Goal: Task Accomplishment & Management: Manage account settings

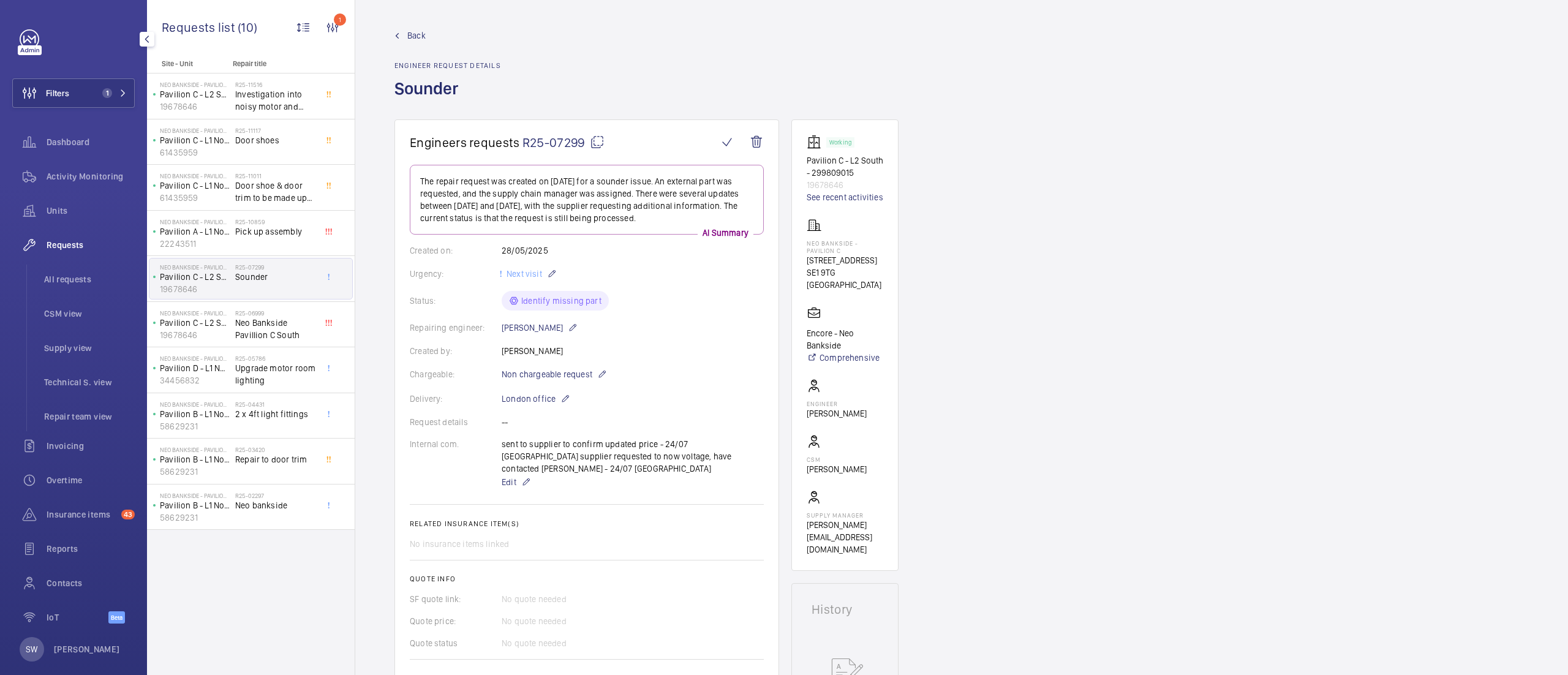
click at [61, 88] on span "Filters" at bounding box center [58, 93] width 23 height 12
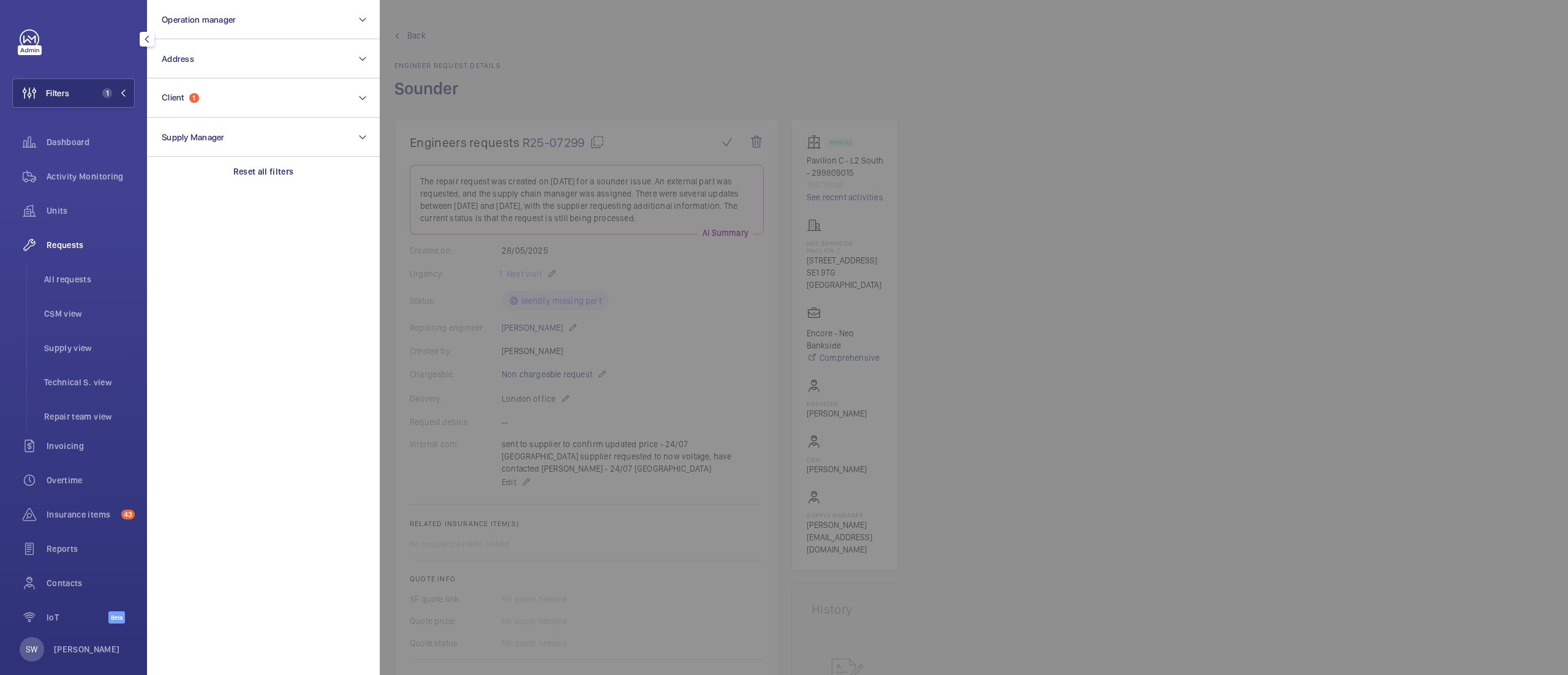
click at [324, 194] on section "Operation manager Address Client 1 Supply Manager Reset all filters" at bounding box center [263, 338] width 232 height 675
click at [299, 183] on div "Reset all filters" at bounding box center [263, 171] width 232 height 30
click at [241, 30] on button "Operation manager" at bounding box center [263, 19] width 232 height 39
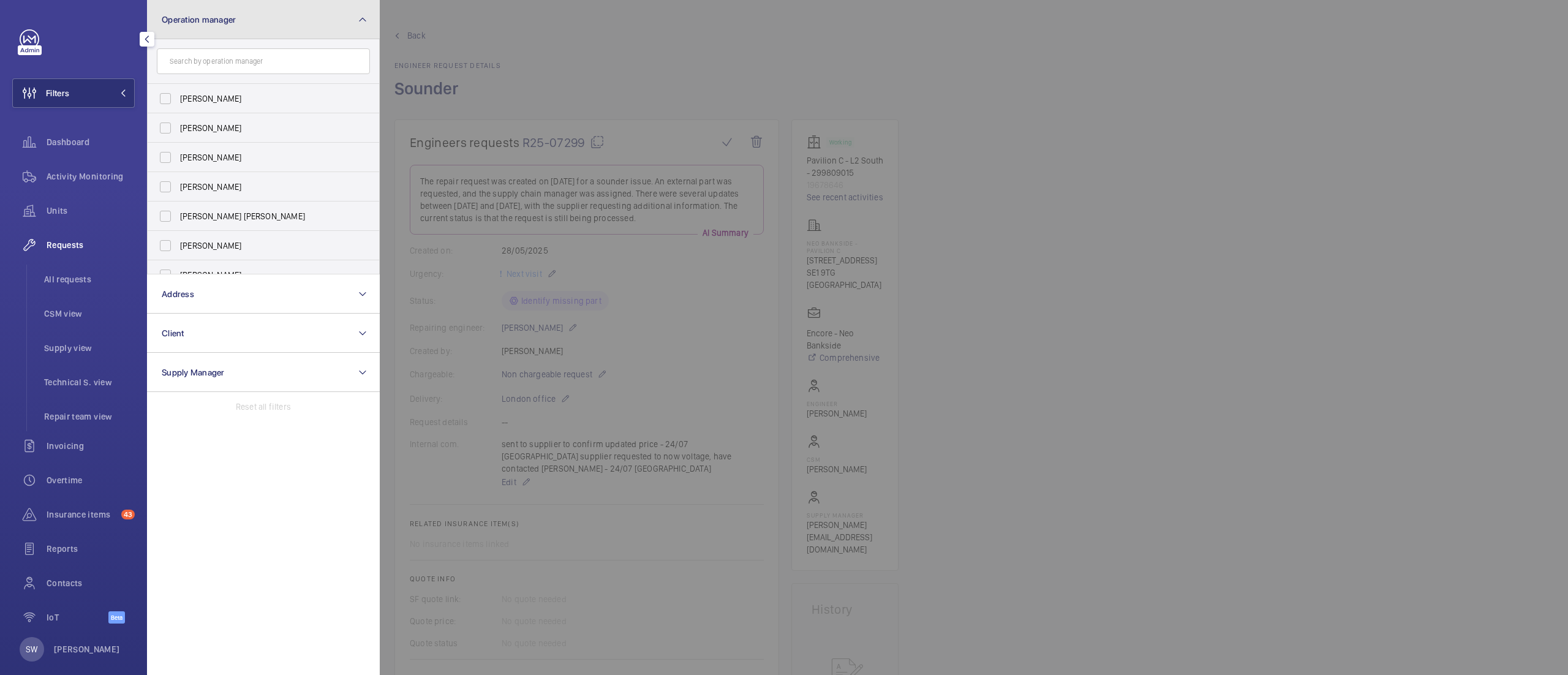
click at [240, 28] on button "Operation manager" at bounding box center [263, 19] width 232 height 39
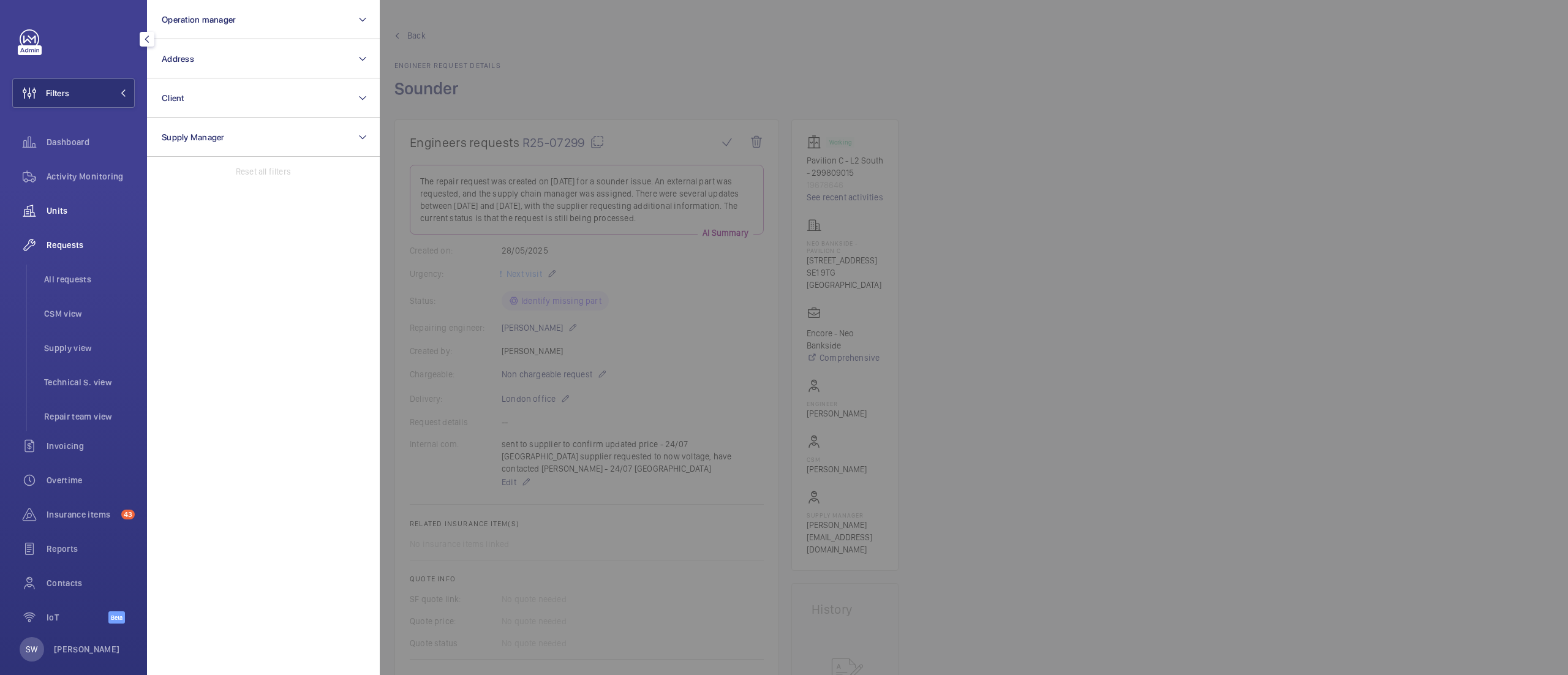
click at [82, 215] on span "Units" at bounding box center [90, 211] width 88 height 12
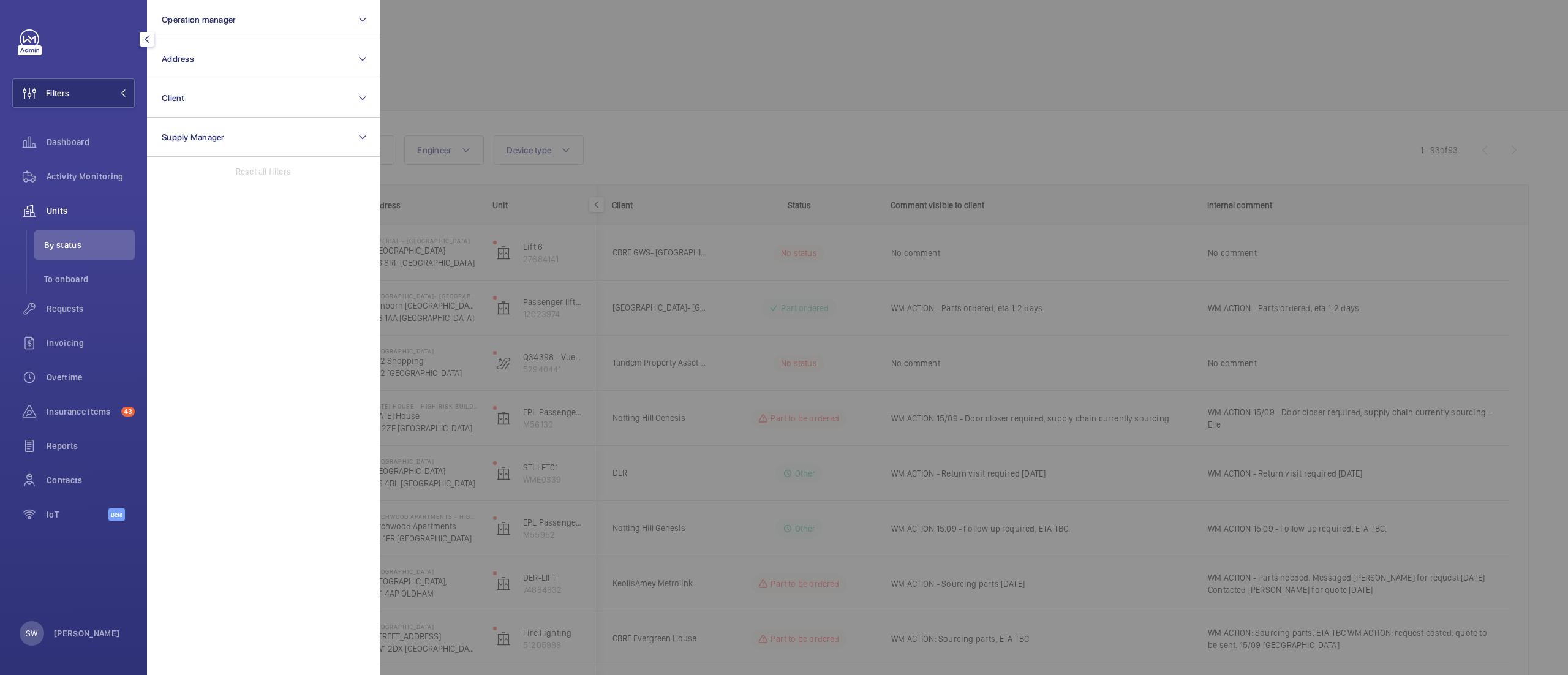
click at [895, 112] on div at bounding box center [1163, 338] width 1568 height 675
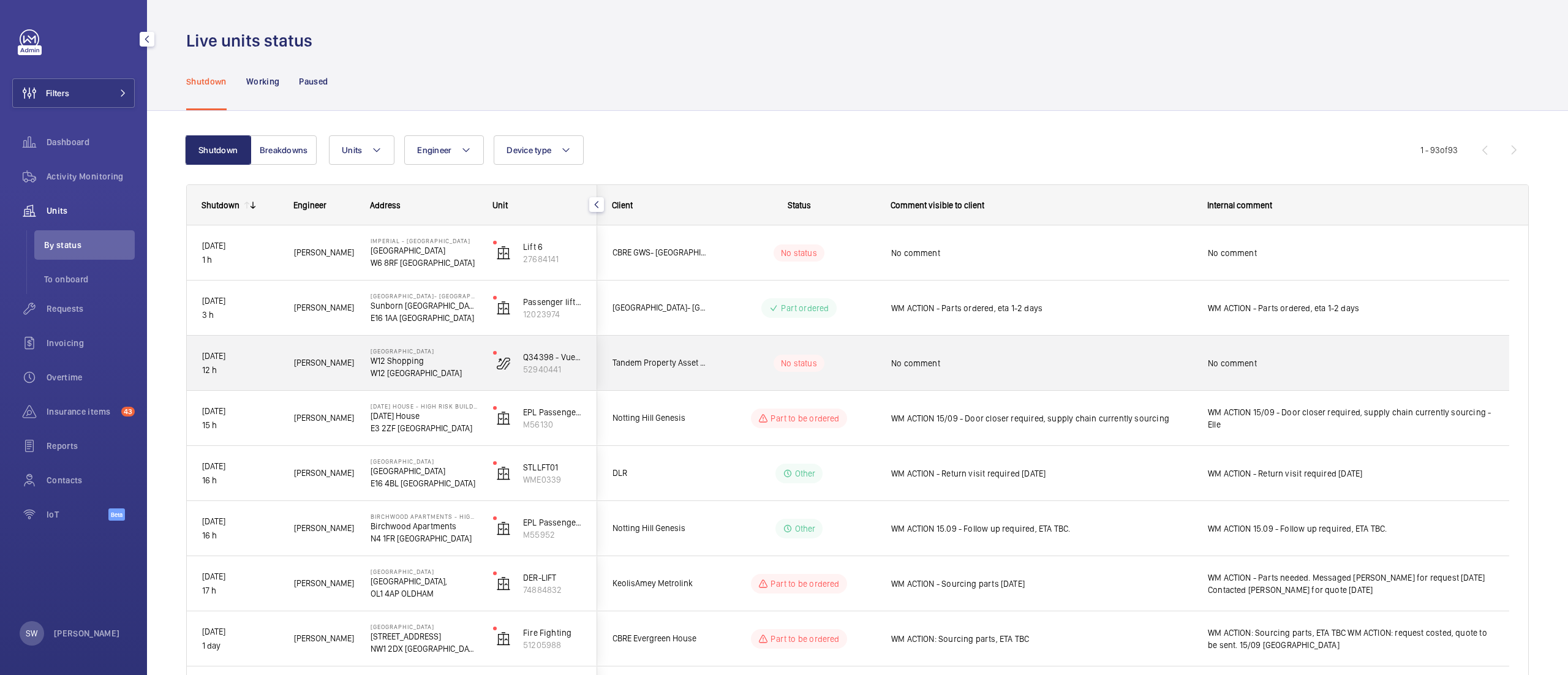
click at [1115, 358] on span "No comment" at bounding box center [1042, 364] width 301 height 12
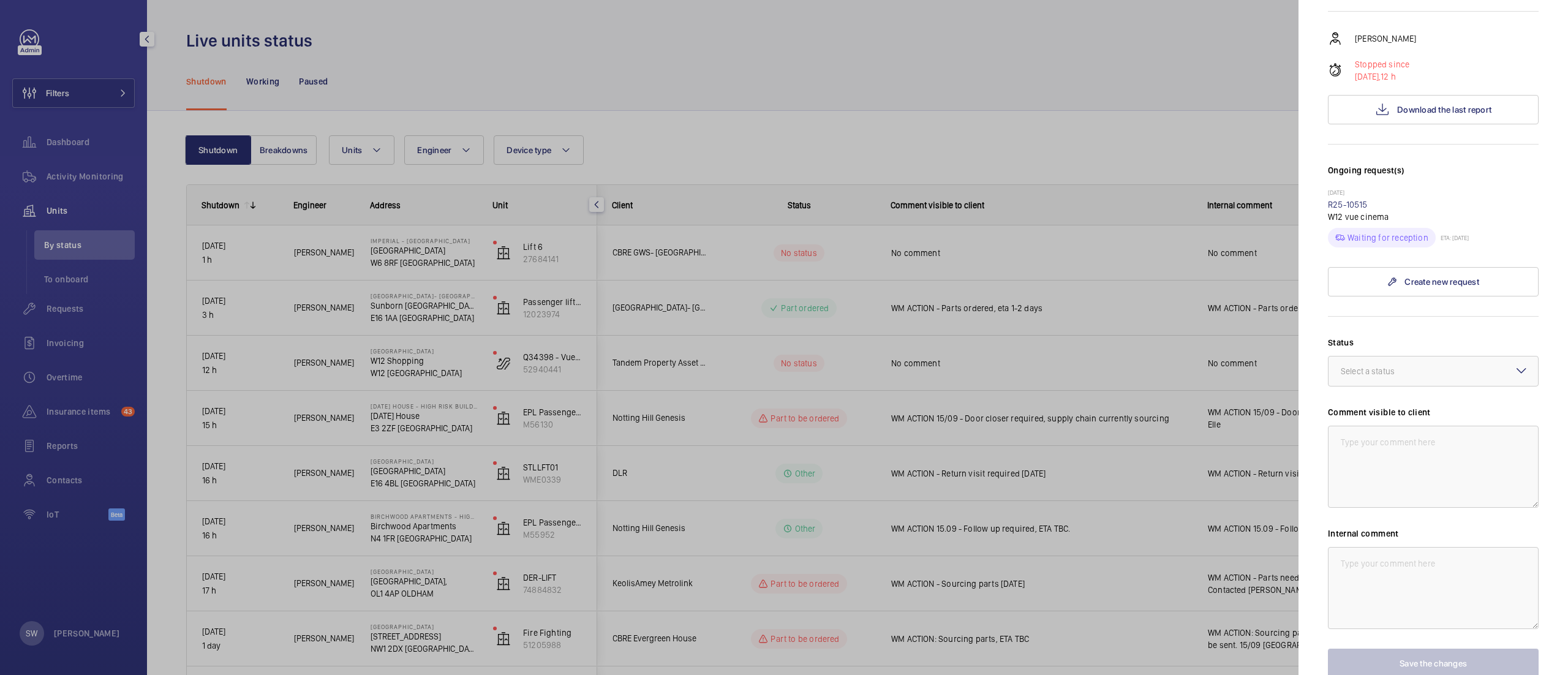
scroll to position [205, 0]
click at [1341, 204] on link "R25-10515" at bounding box center [1348, 204] width 40 height 10
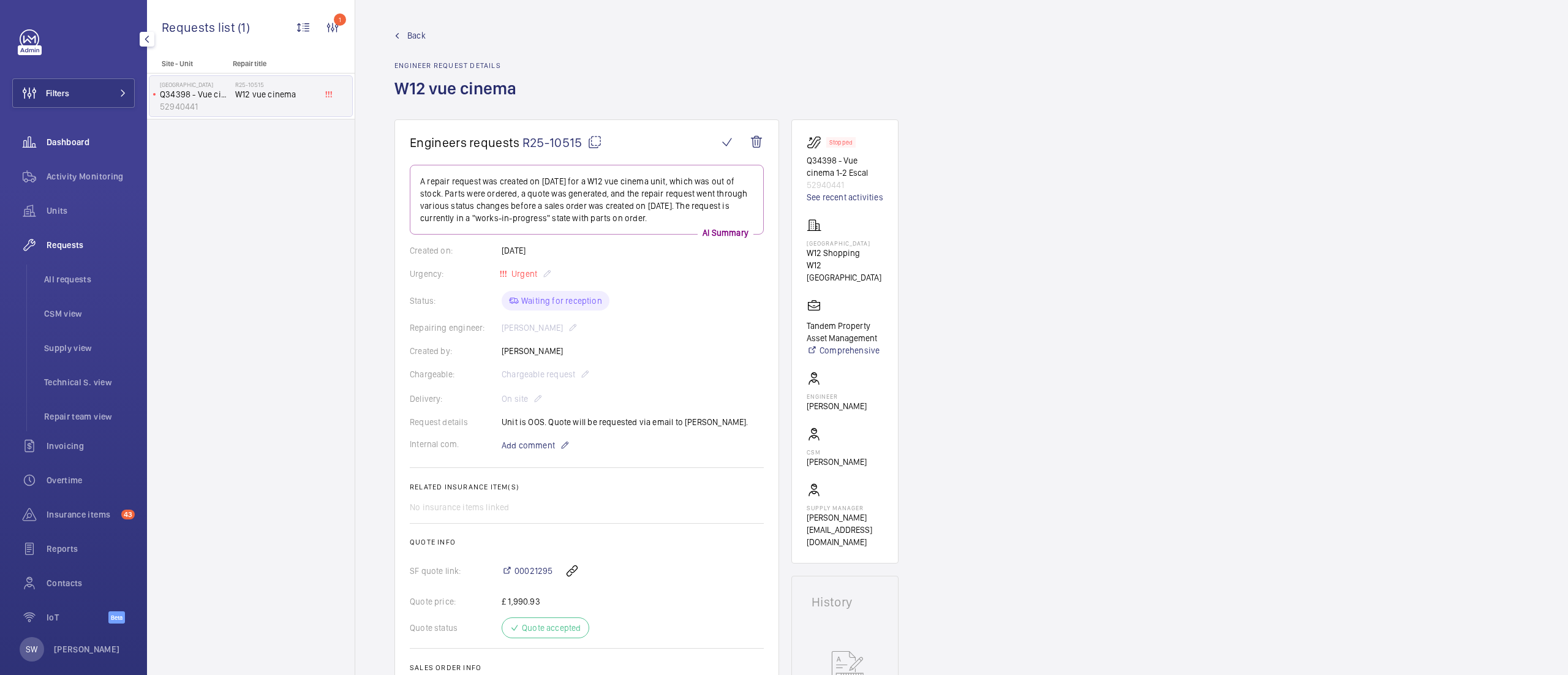
click at [84, 149] on div "Dashboard" at bounding box center [74, 142] width 123 height 30
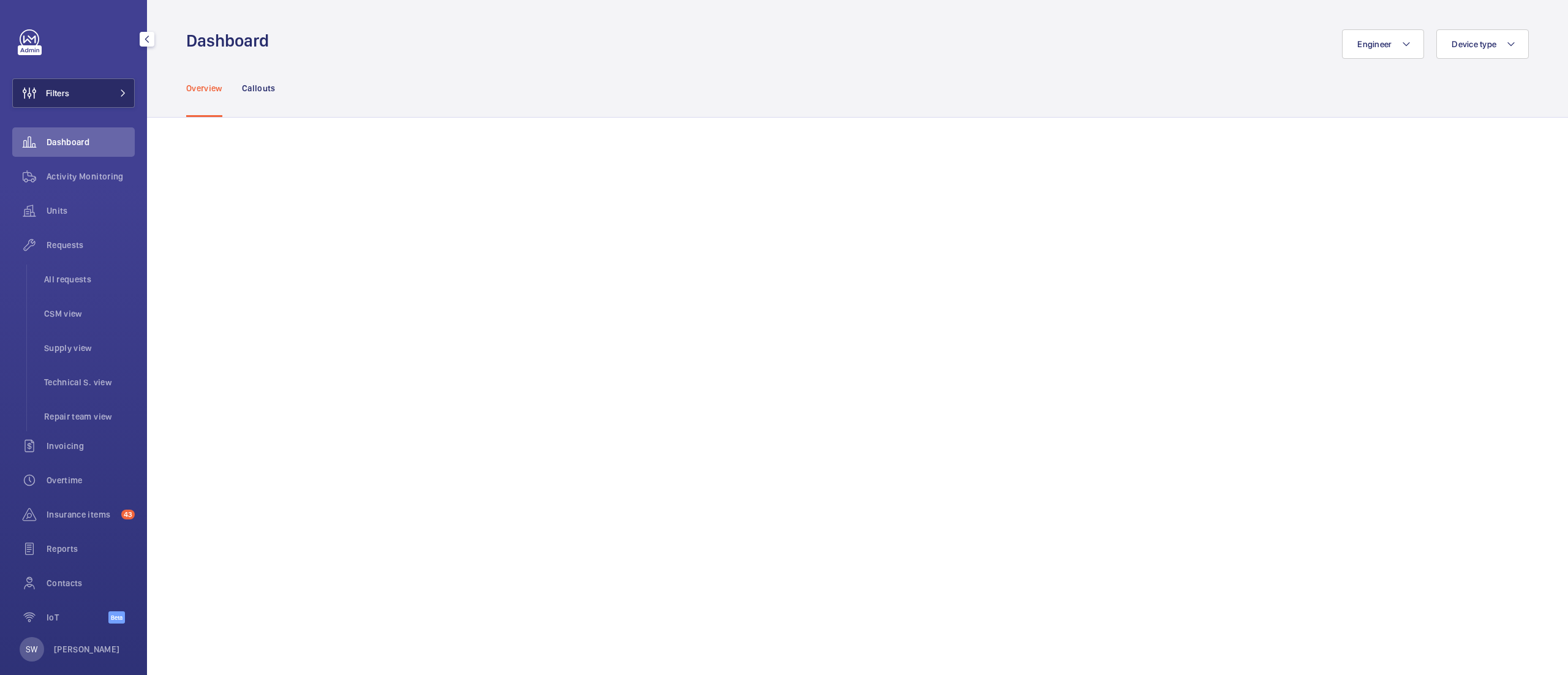
click at [103, 100] on button "Filters" at bounding box center [74, 93] width 123 height 30
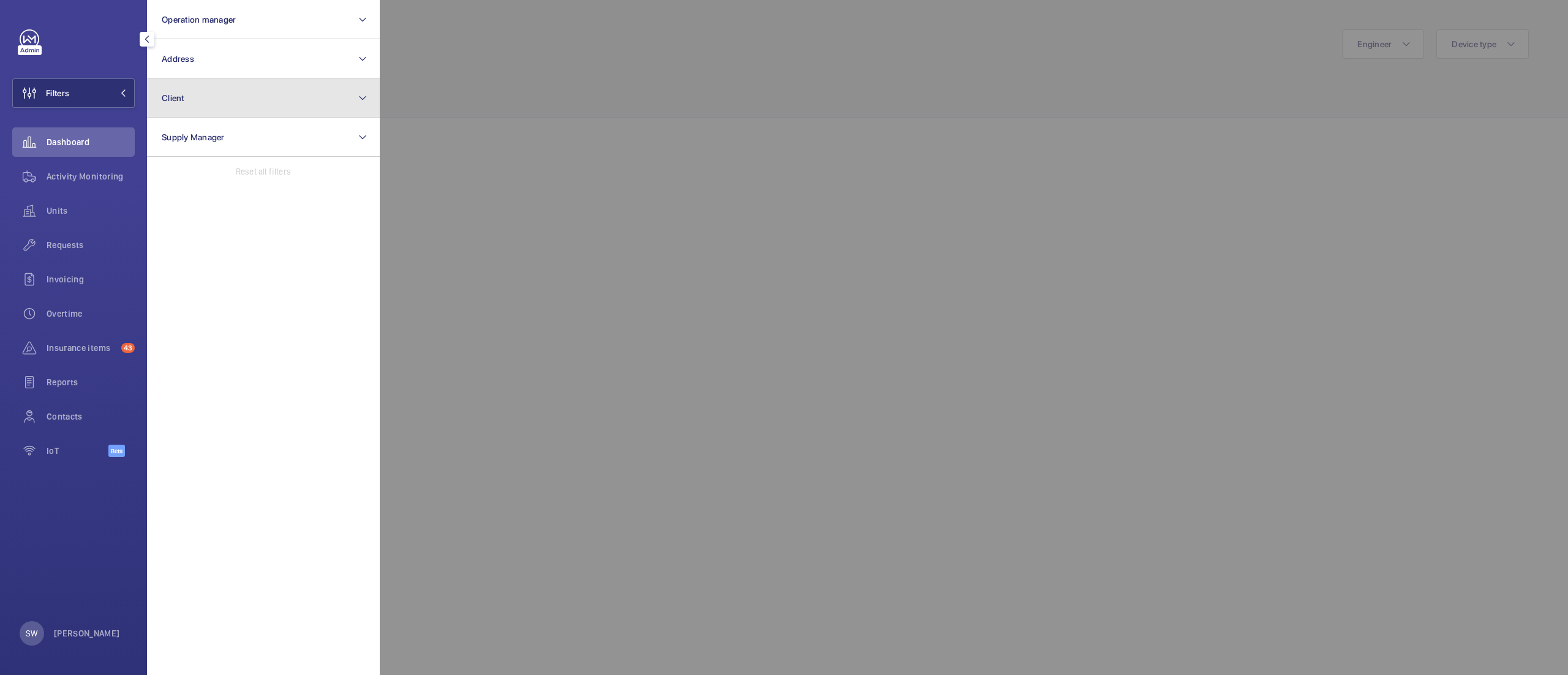
click at [264, 107] on button "Client" at bounding box center [263, 98] width 232 height 39
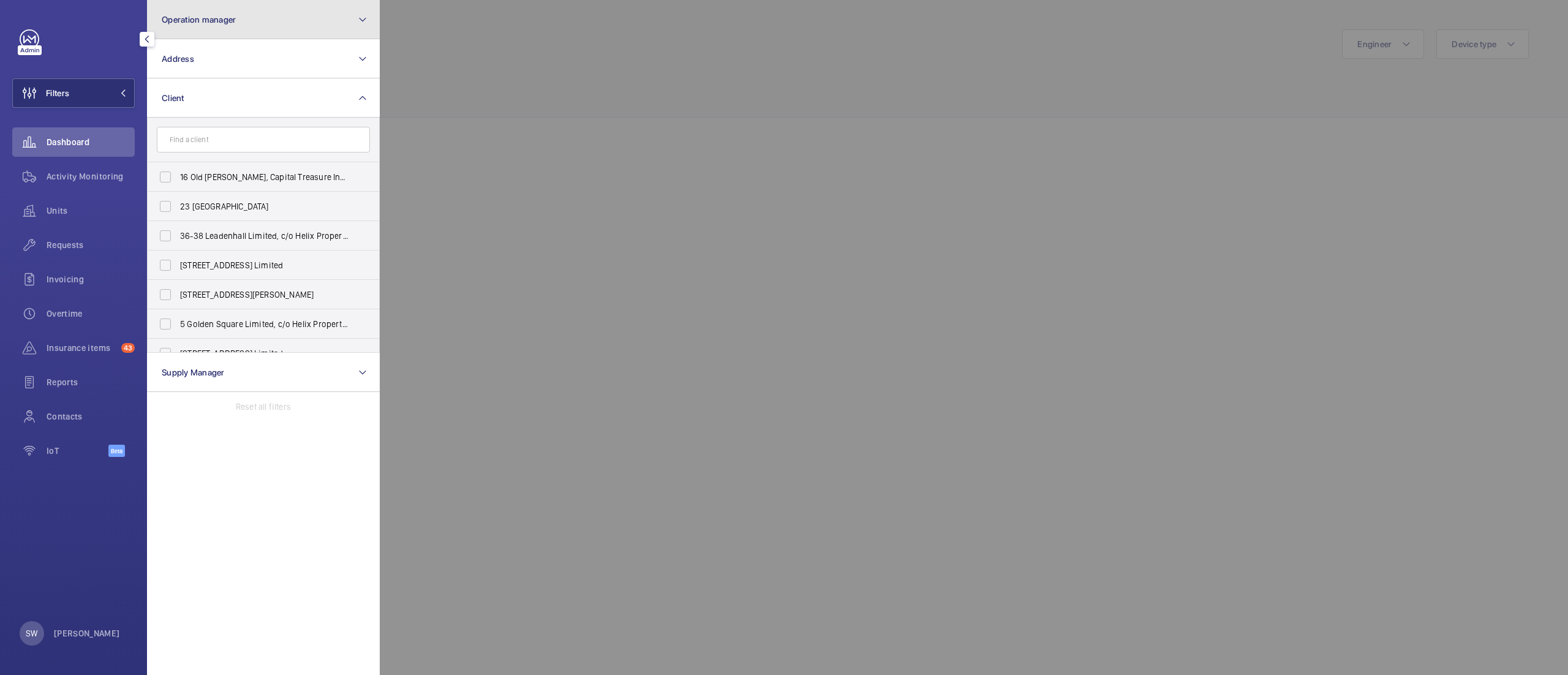
click at [286, 10] on button "Operation manager" at bounding box center [263, 19] width 232 height 39
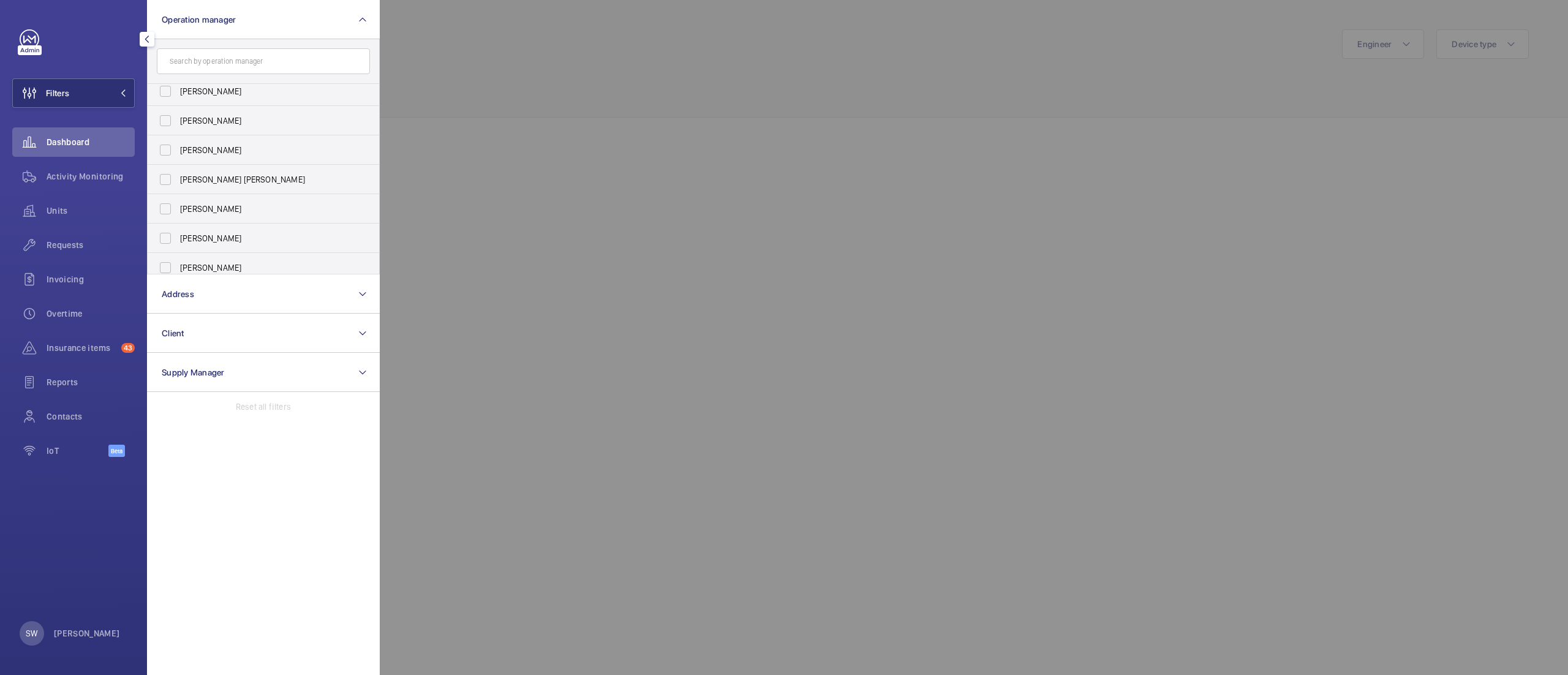
scroll to position [45, 0]
click at [233, 260] on span "[PERSON_NAME]" at bounding box center [264, 260] width 168 height 12
click at [177, 260] on input "[PERSON_NAME]" at bounding box center [166, 260] width 25 height 25
checkbox input "true"
click at [895, 150] on div at bounding box center [1163, 338] width 1568 height 675
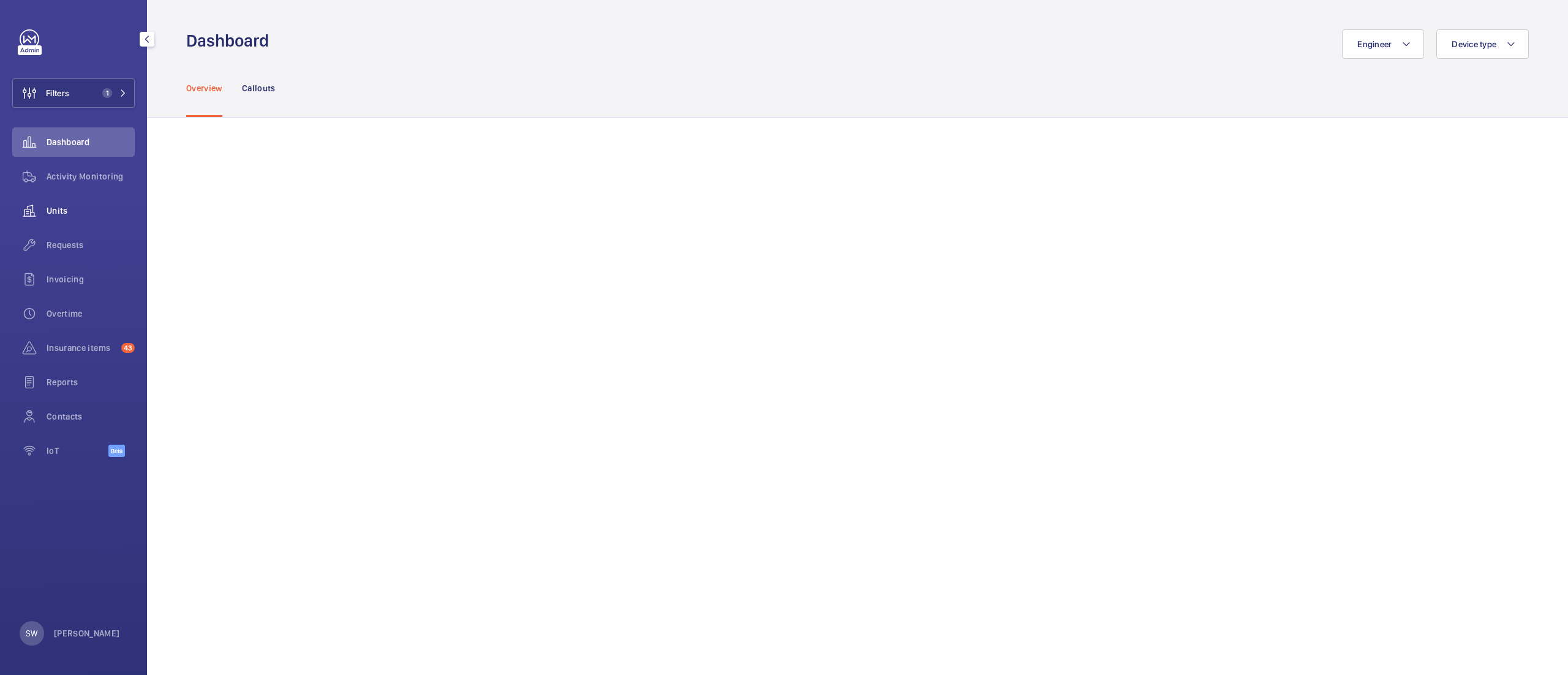
click at [68, 218] on div "Units" at bounding box center [74, 211] width 123 height 30
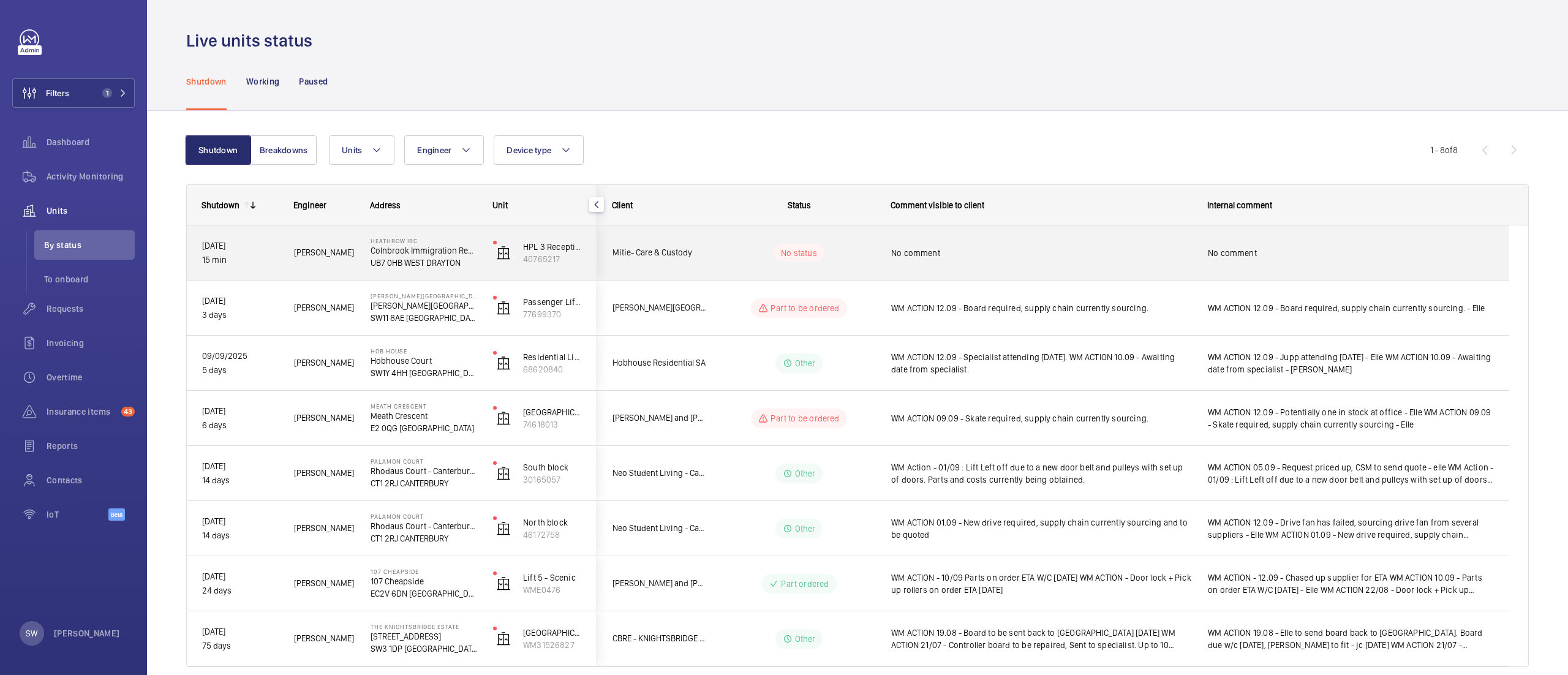
click at [1167, 261] on div "No comment" at bounding box center [1042, 253] width 301 height 28
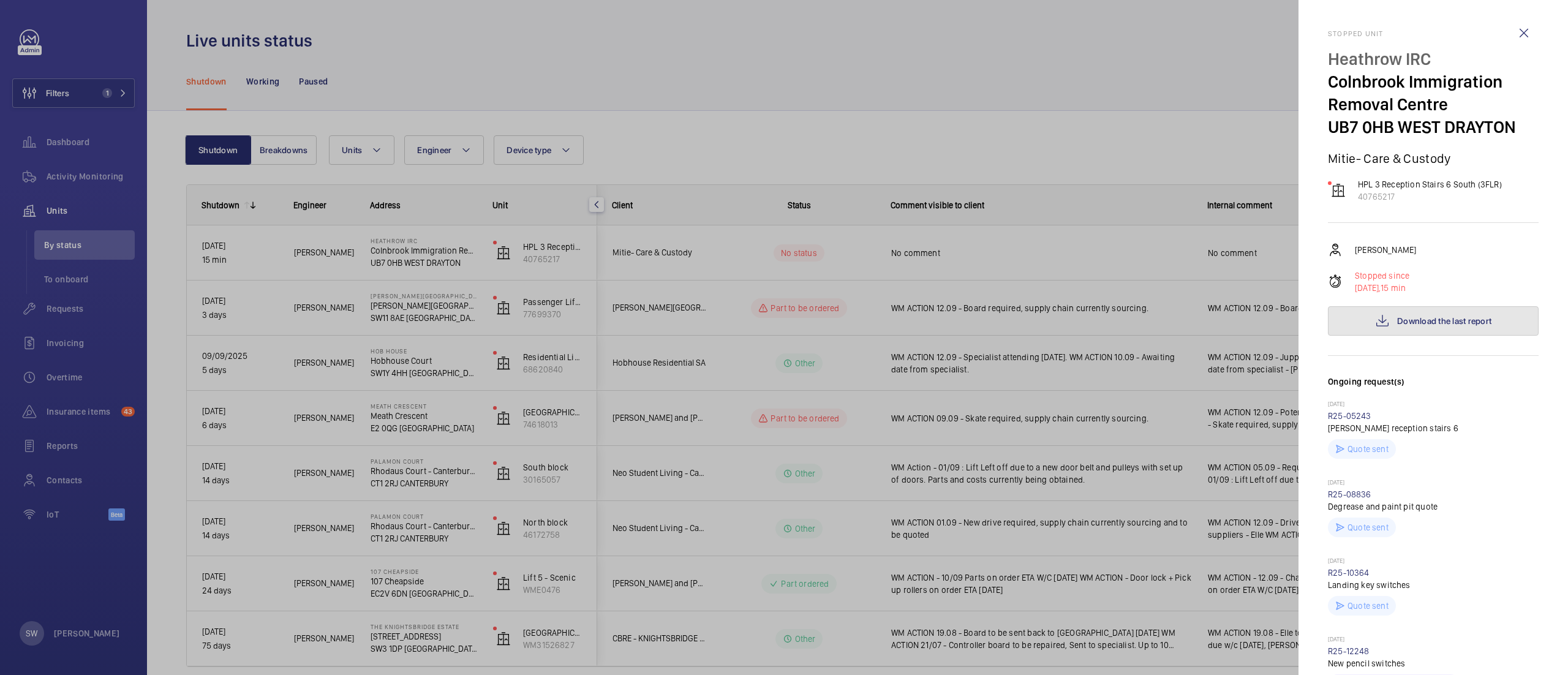
click at [1453, 327] on button "Download the last report" at bounding box center [1433, 321] width 210 height 30
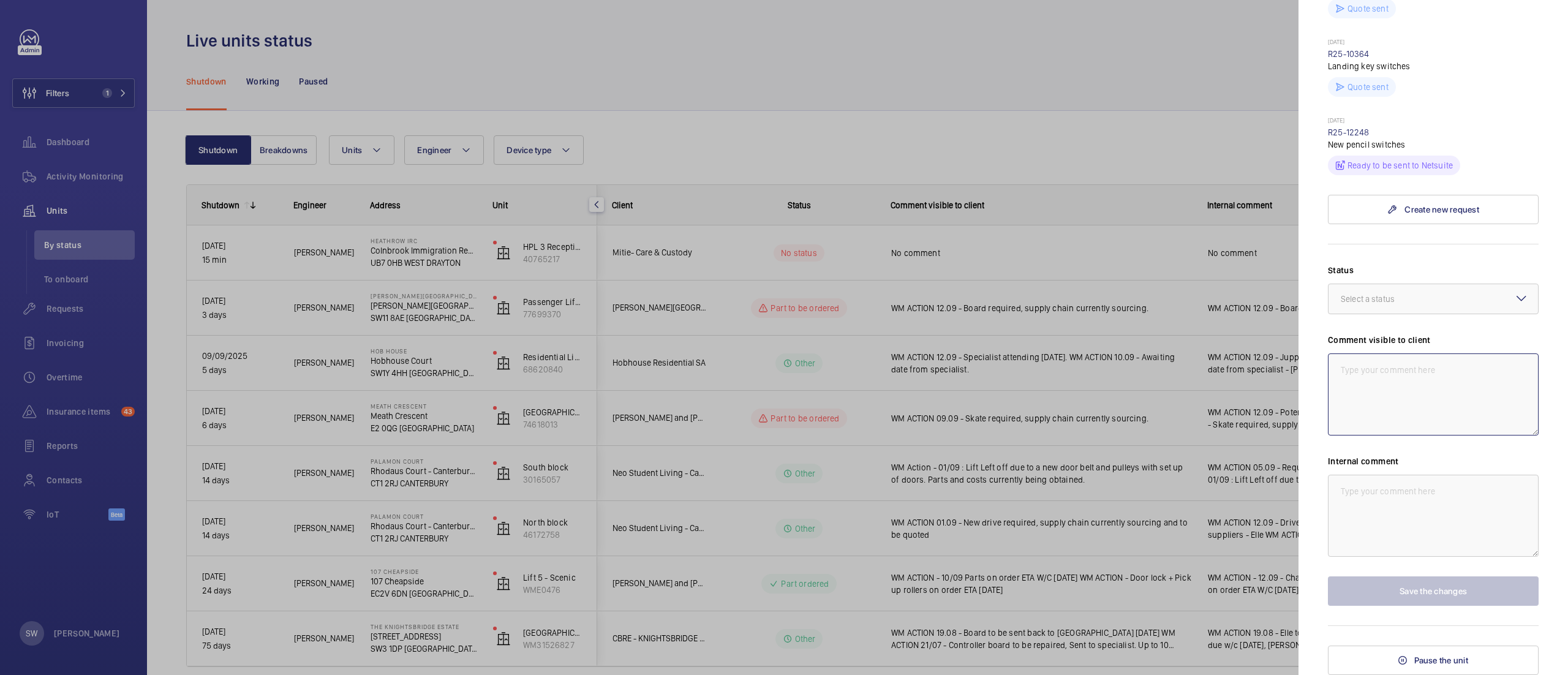
click at [1449, 380] on textarea at bounding box center [1433, 394] width 210 height 82
drag, startPoint x: 1398, startPoint y: 294, endPoint x: 1400, endPoint y: 304, distance: 10.2
click at [1399, 293] on div "Select a status" at bounding box center [1382, 299] width 85 height 12
click at [1451, 401] on span "Part to be ordered" at bounding box center [1433, 399] width 185 height 12
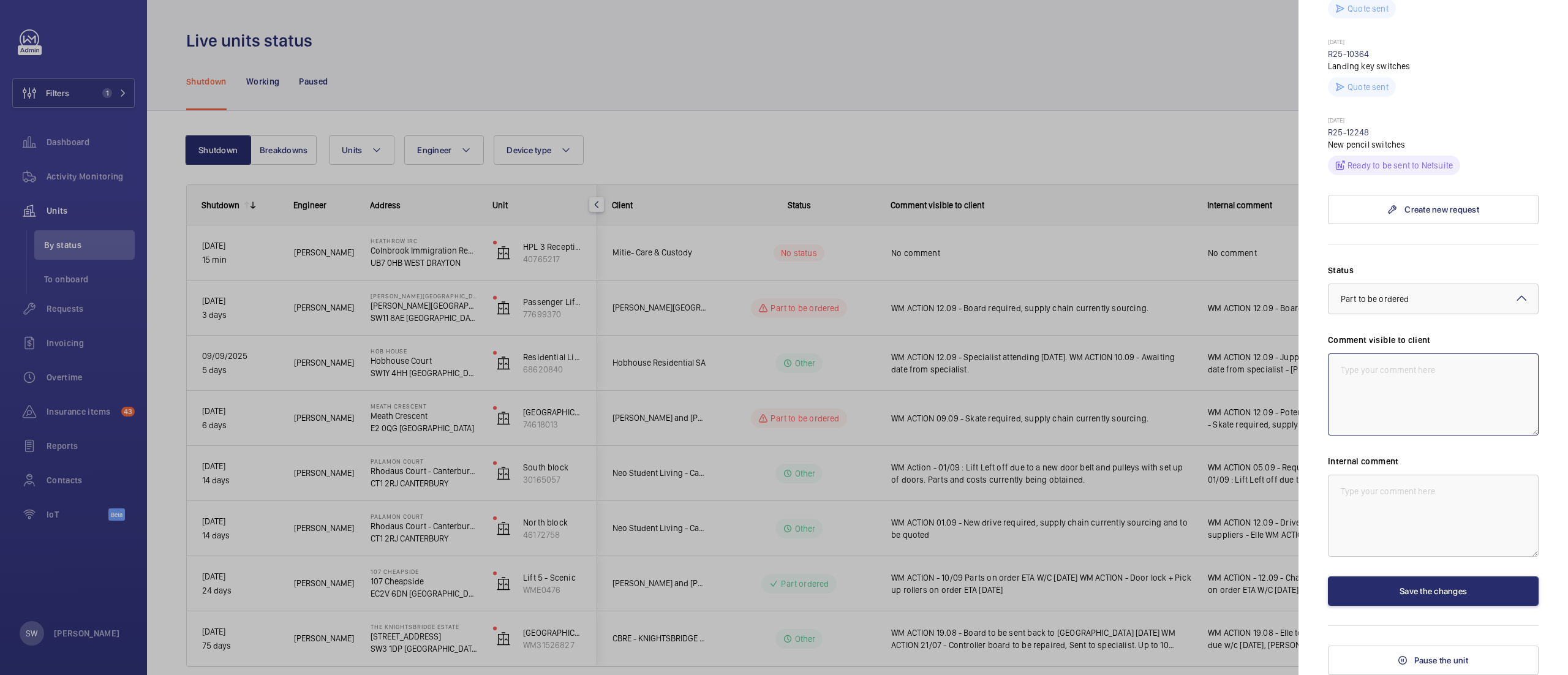
click at [1449, 399] on textarea at bounding box center [1433, 394] width 210 height 82
drag, startPoint x: 1453, startPoint y: 397, endPoint x: 1247, endPoint y: 313, distance: 222.5
click at [1246, 313] on mat-sidenav-container "Filters 1 Dashboard Activity Monitoring Units By status To onboard Requests Inv…" at bounding box center [784, 338] width 1568 height 675
type textarea "WM ACTION: Pencil switches required - ETA TBC."
click at [1376, 515] on textarea at bounding box center [1433, 516] width 210 height 82
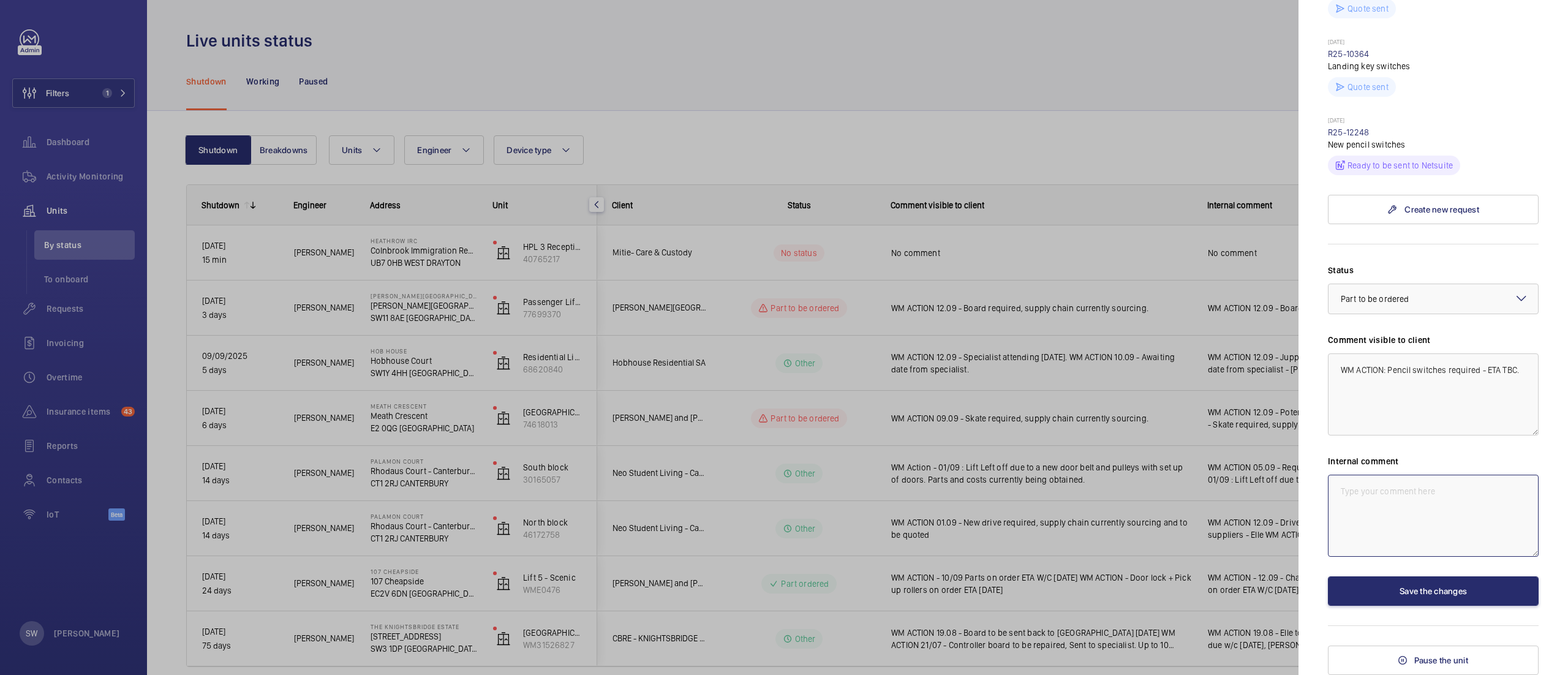
paste textarea "WM ACTION: Pencil switches required - ETA TBC."
type textarea "WM ACTION: Pencil switches required - ETA TBC."
click at [1407, 591] on button "Save the changes" at bounding box center [1433, 591] width 210 height 30
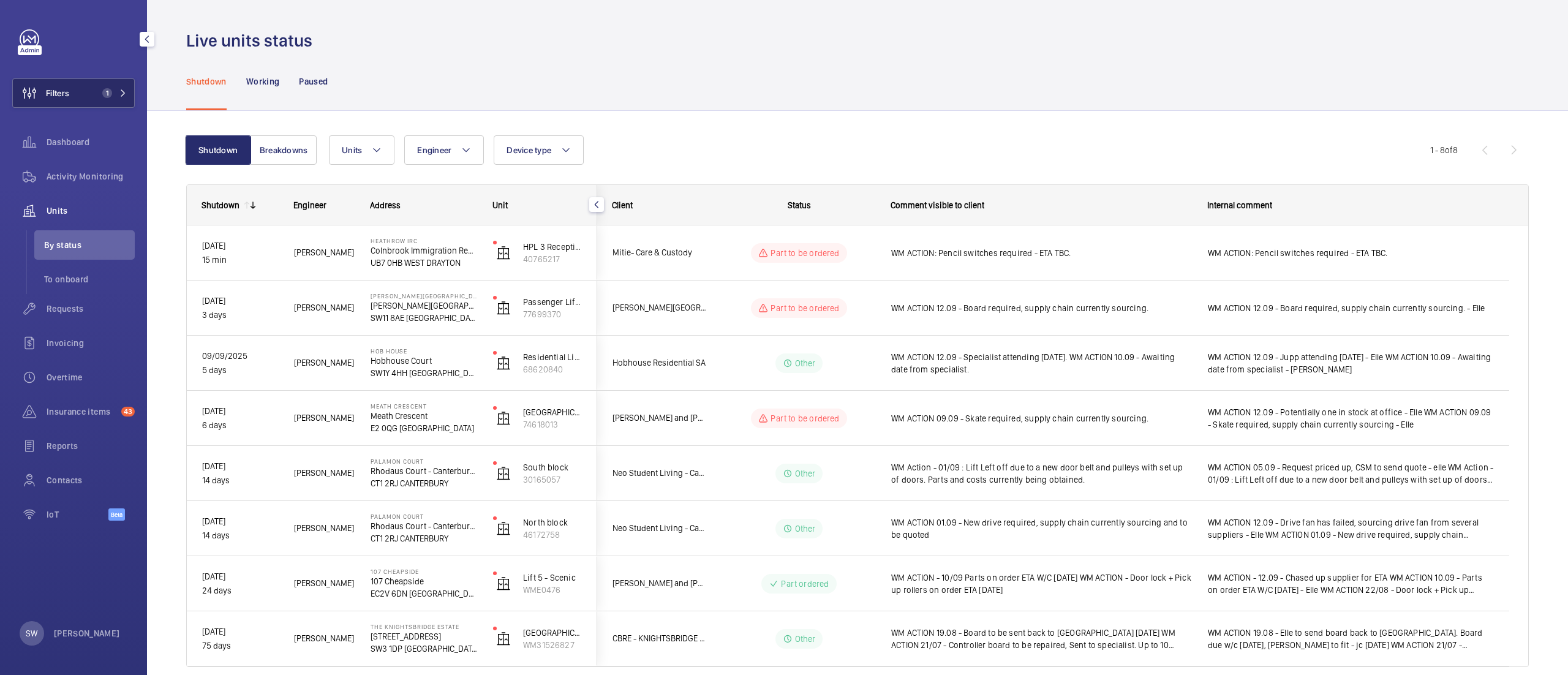
click at [77, 90] on button "Filters 1" at bounding box center [74, 93] width 123 height 30
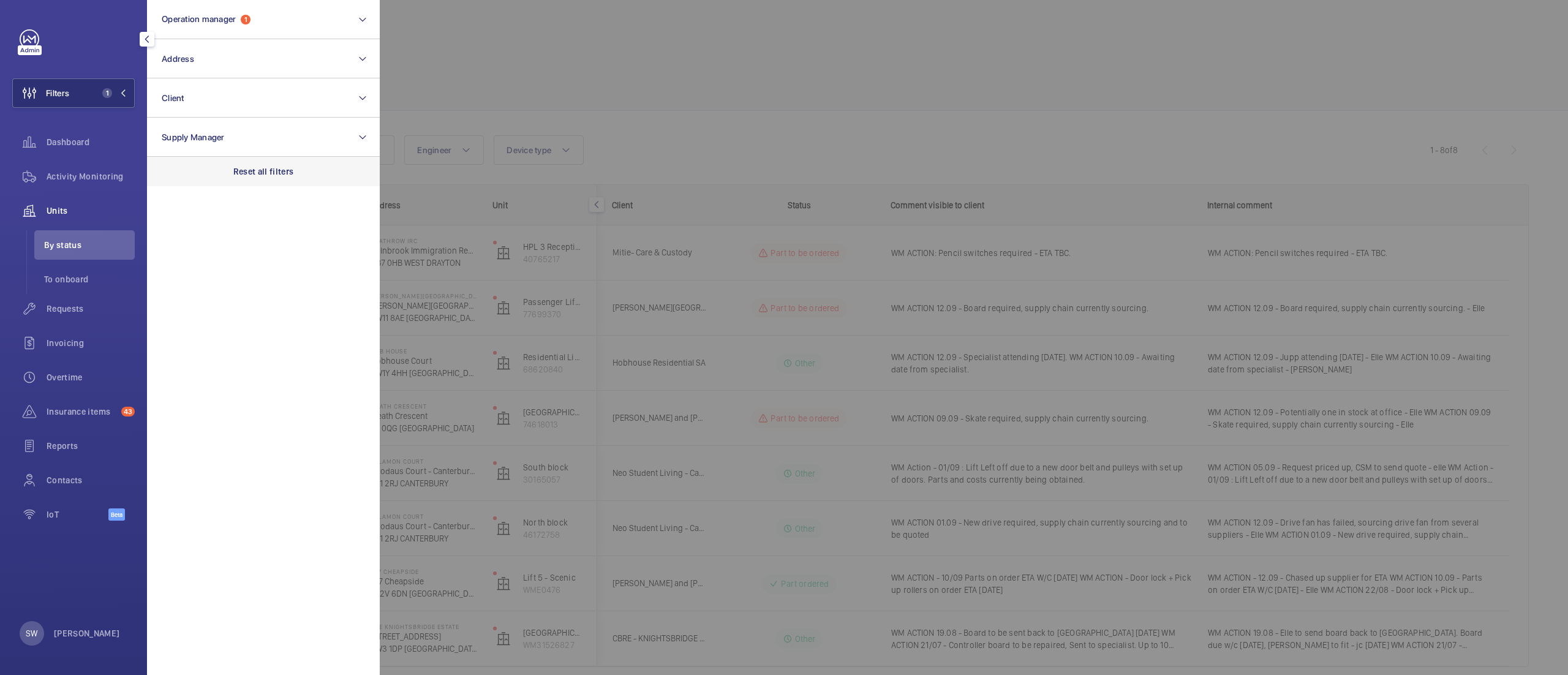
drag, startPoint x: 297, startPoint y: 190, endPoint x: 295, endPoint y: 184, distance: 6.3
click at [297, 188] on section "Operation manager 1 Address Client Supply Manager Reset all filters" at bounding box center [263, 338] width 232 height 675
drag, startPoint x: 287, startPoint y: 172, endPoint x: 272, endPoint y: 158, distance: 20.5
click at [287, 171] on p "Reset all filters" at bounding box center [264, 172] width 61 height 12
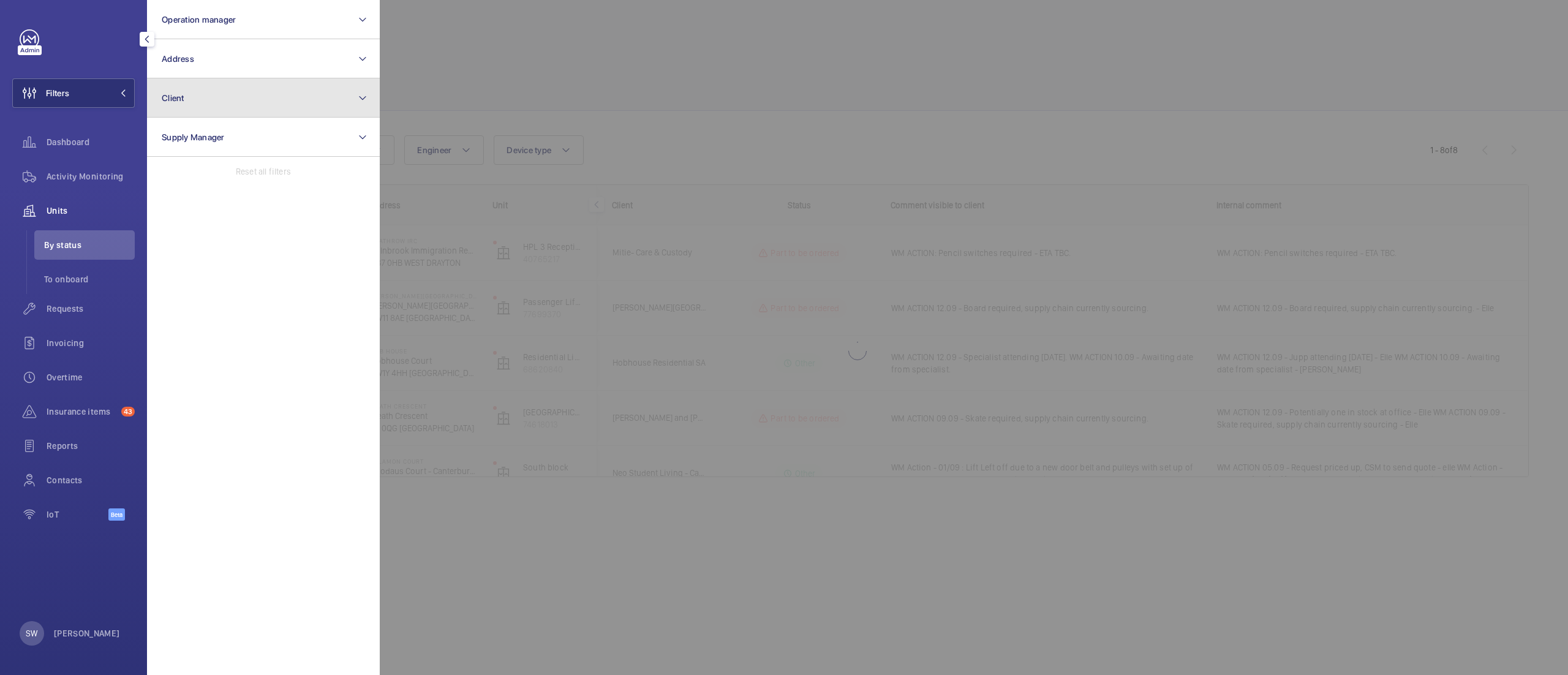
click at [233, 98] on button "Client" at bounding box center [263, 98] width 232 height 39
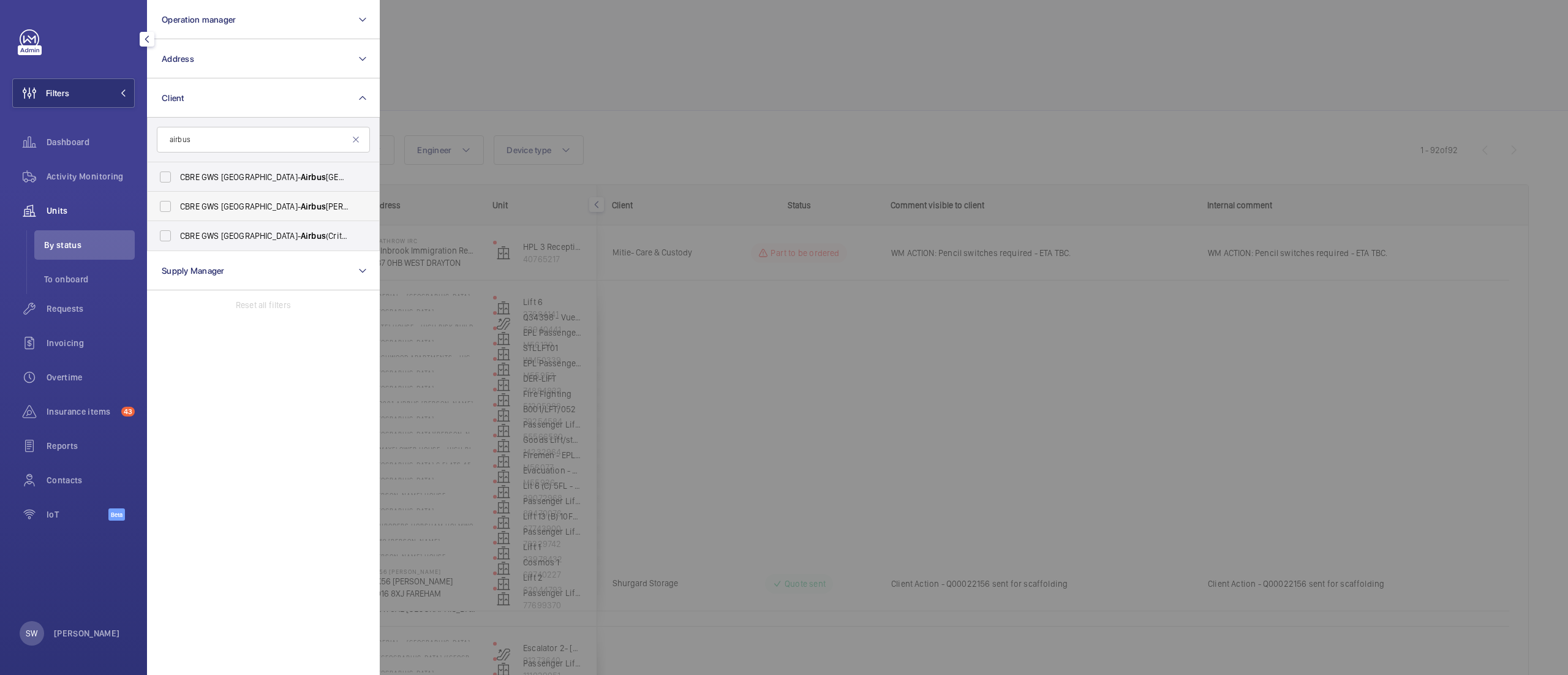
type input "airbus"
click at [265, 203] on span "CBRE GWS UK- Airbus [PERSON_NAME]" at bounding box center [264, 206] width 168 height 12
click at [177, 203] on input "CBRE GWS UK- Airbus [PERSON_NAME]" at bounding box center [166, 206] width 25 height 25
checkbox input "true"
click at [1017, 127] on div at bounding box center [1163, 338] width 1568 height 675
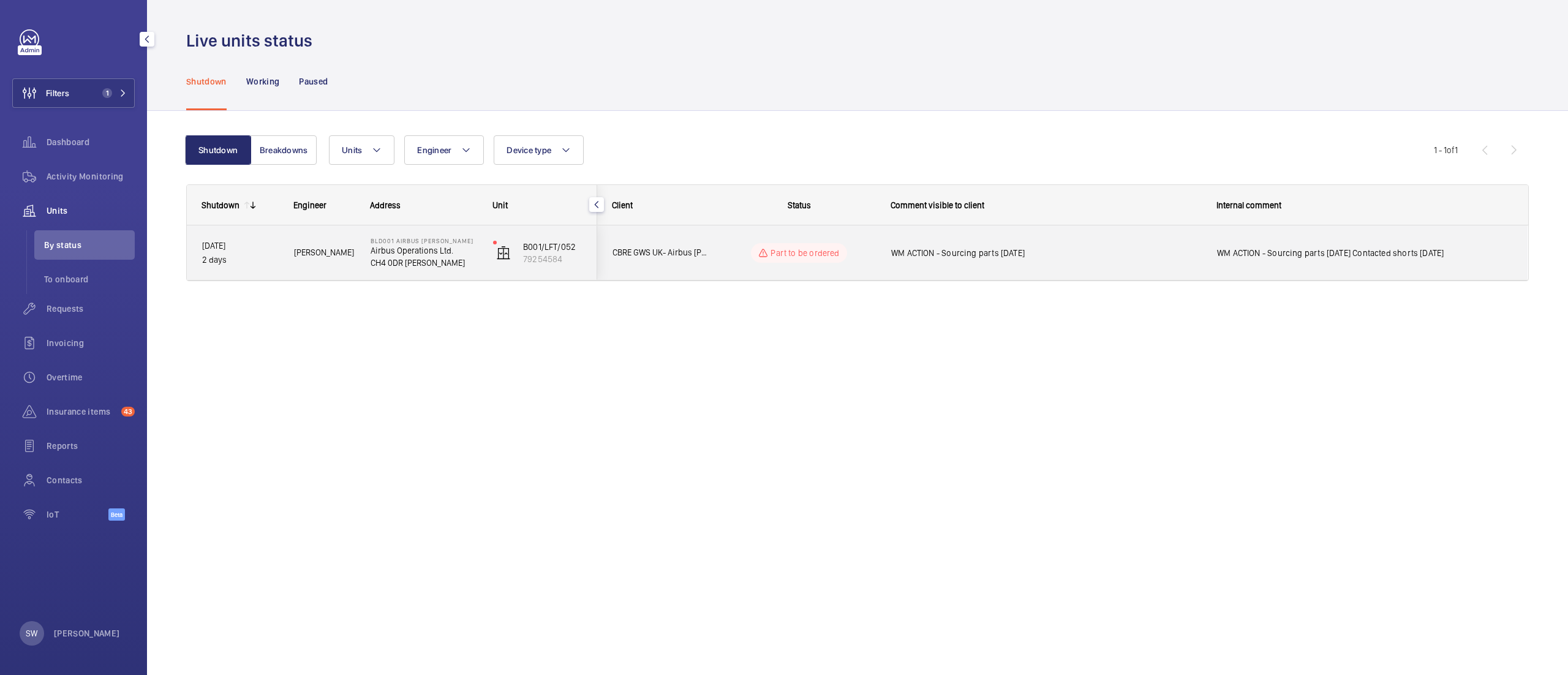
click at [1011, 245] on div "WM ACTION - Sourcing parts [DATE]" at bounding box center [1046, 253] width 310 height 28
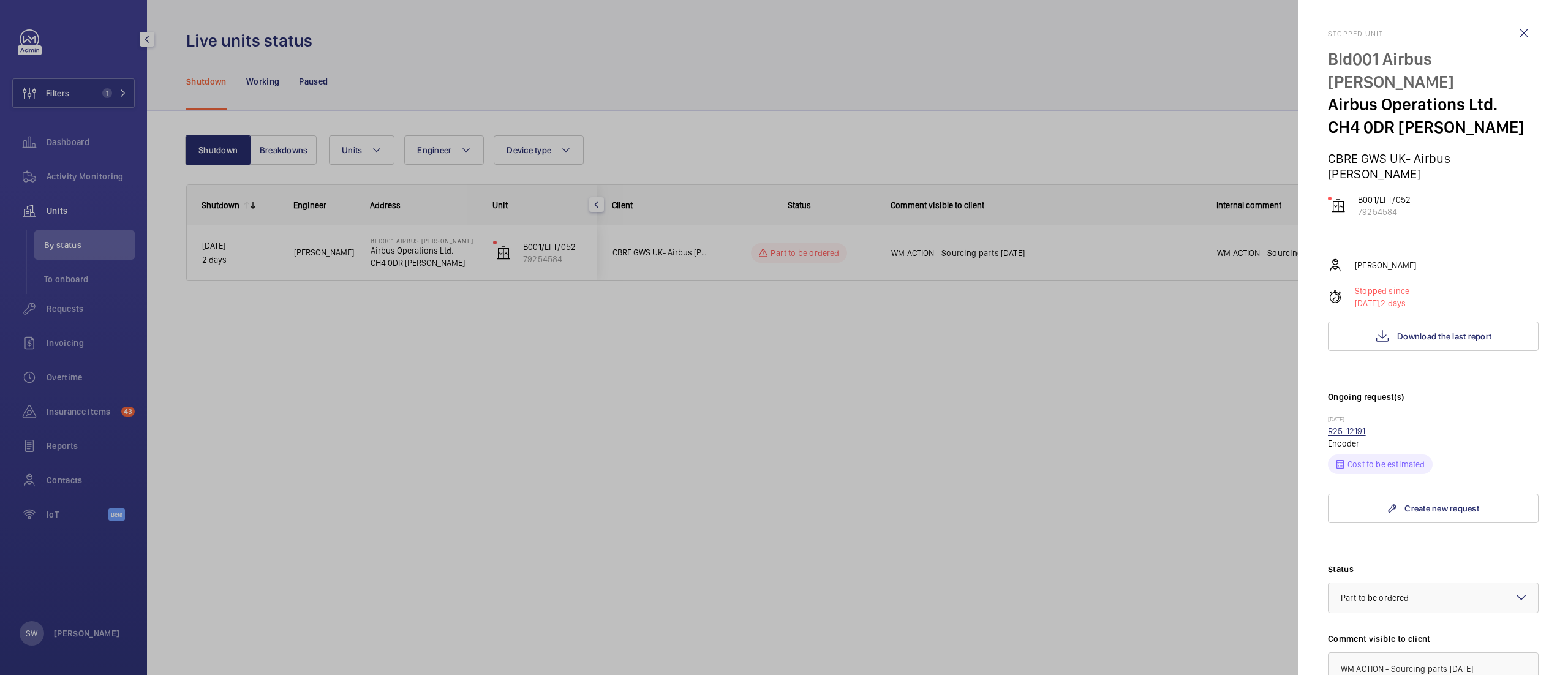
click at [1345, 427] on link "R25-12191" at bounding box center [1347, 431] width 38 height 10
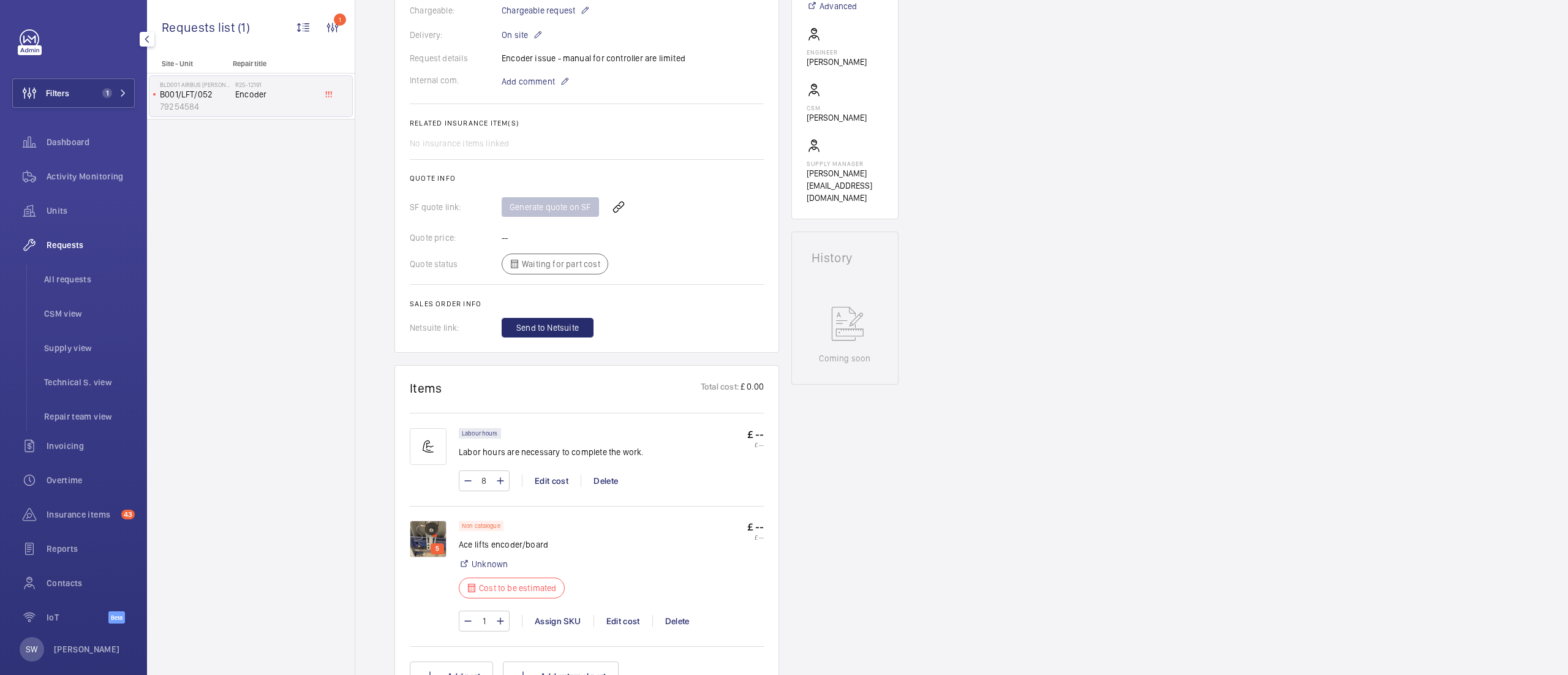
scroll to position [363, 0]
click at [429, 545] on img at bounding box center [428, 540] width 37 height 37
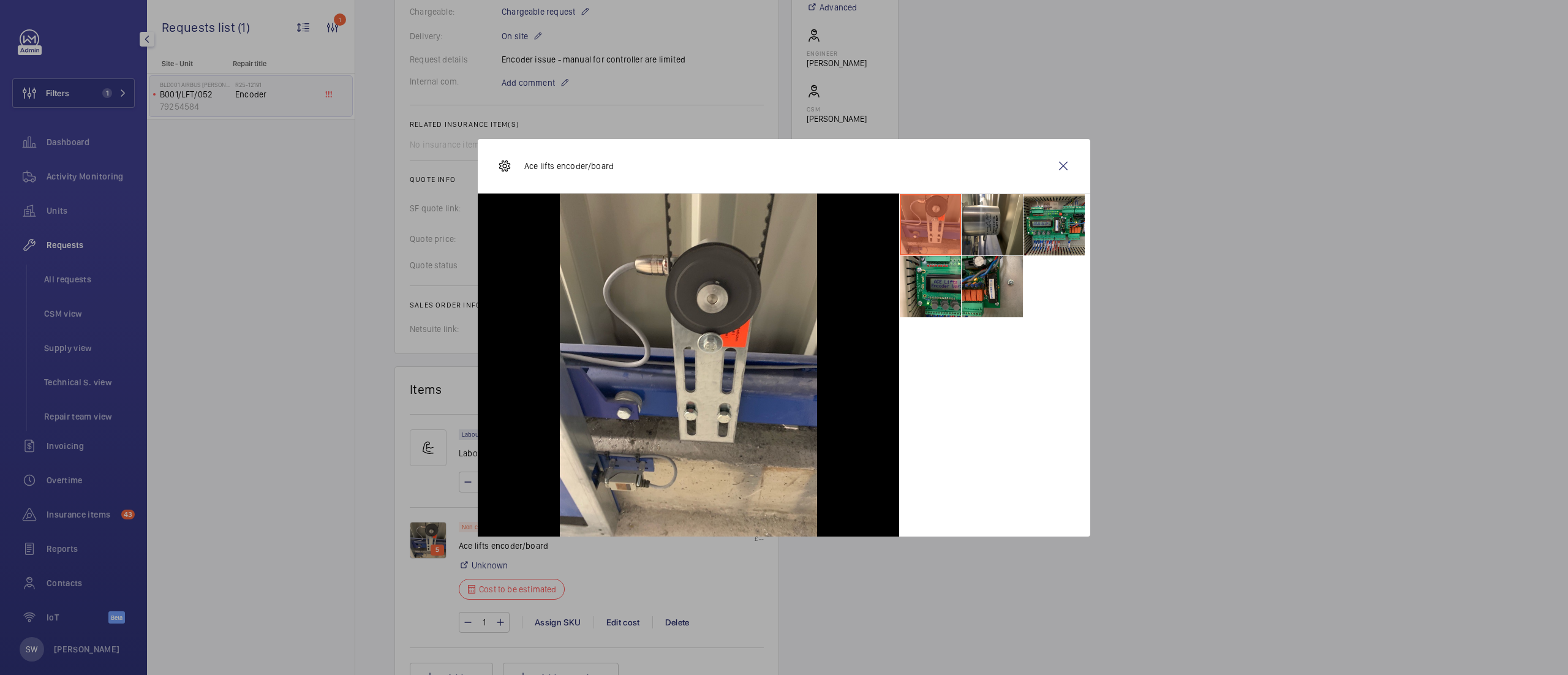
click at [995, 268] on li at bounding box center [992, 286] width 61 height 61
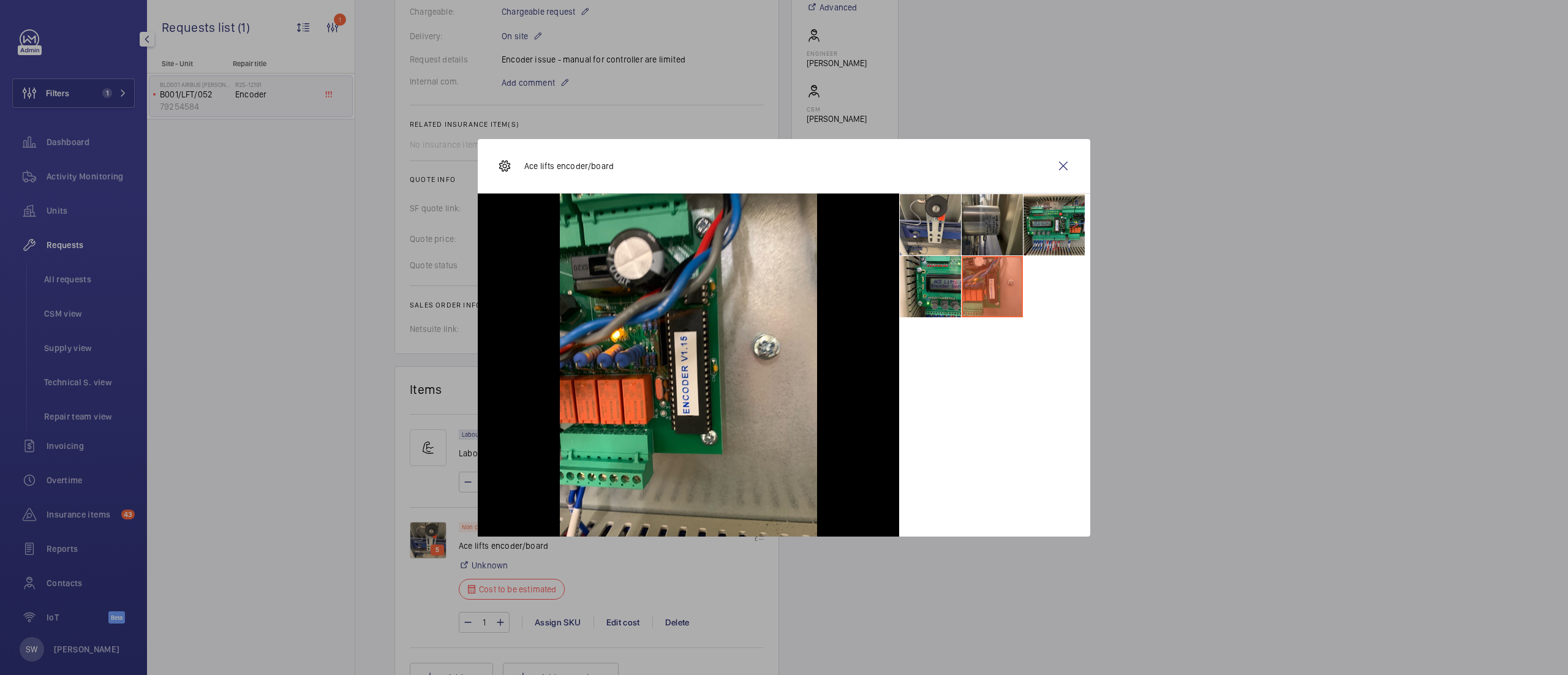
click at [987, 213] on li at bounding box center [992, 224] width 61 height 61
